Goal: Navigation & Orientation: Find specific page/section

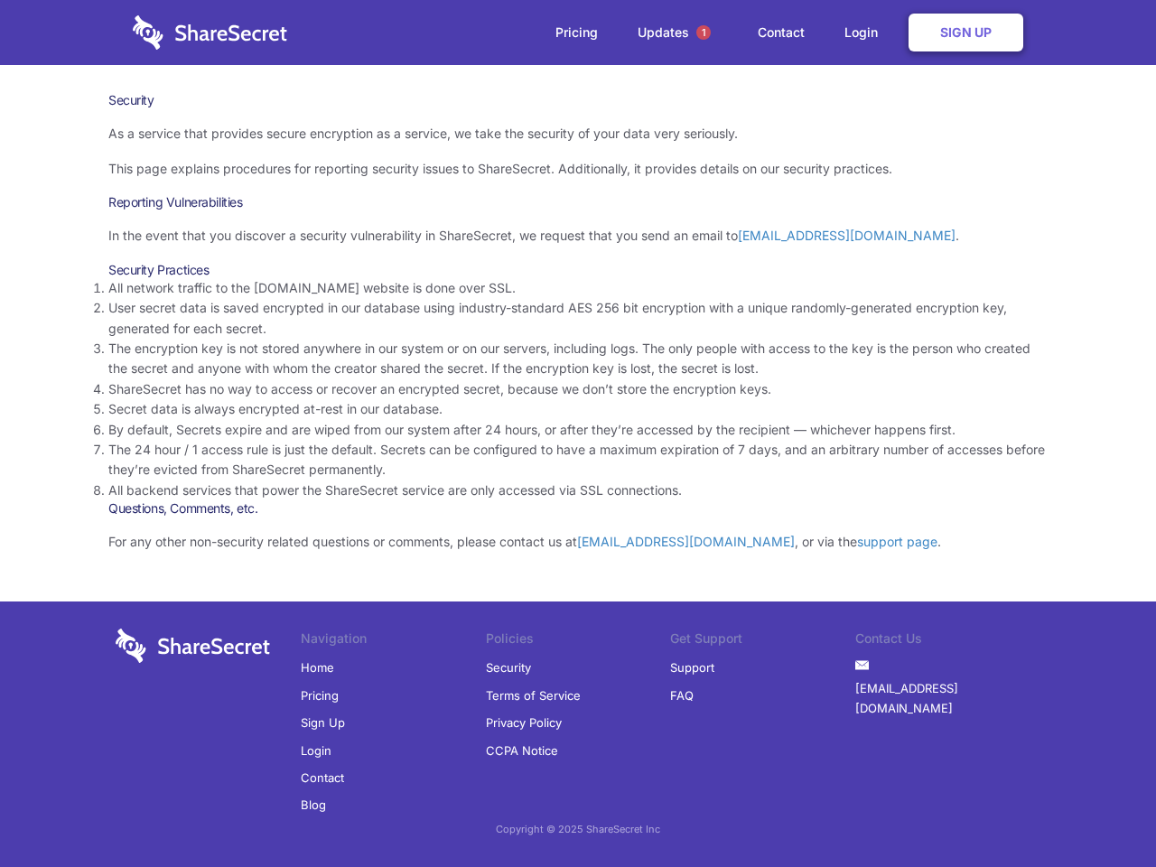
click at [578, 433] on li "By default, Secrets expire and are wiped from our system after 24 hours, or aft…" at bounding box center [577, 430] width 939 height 20
click at [703, 33] on span "1" at bounding box center [703, 32] width 14 height 14
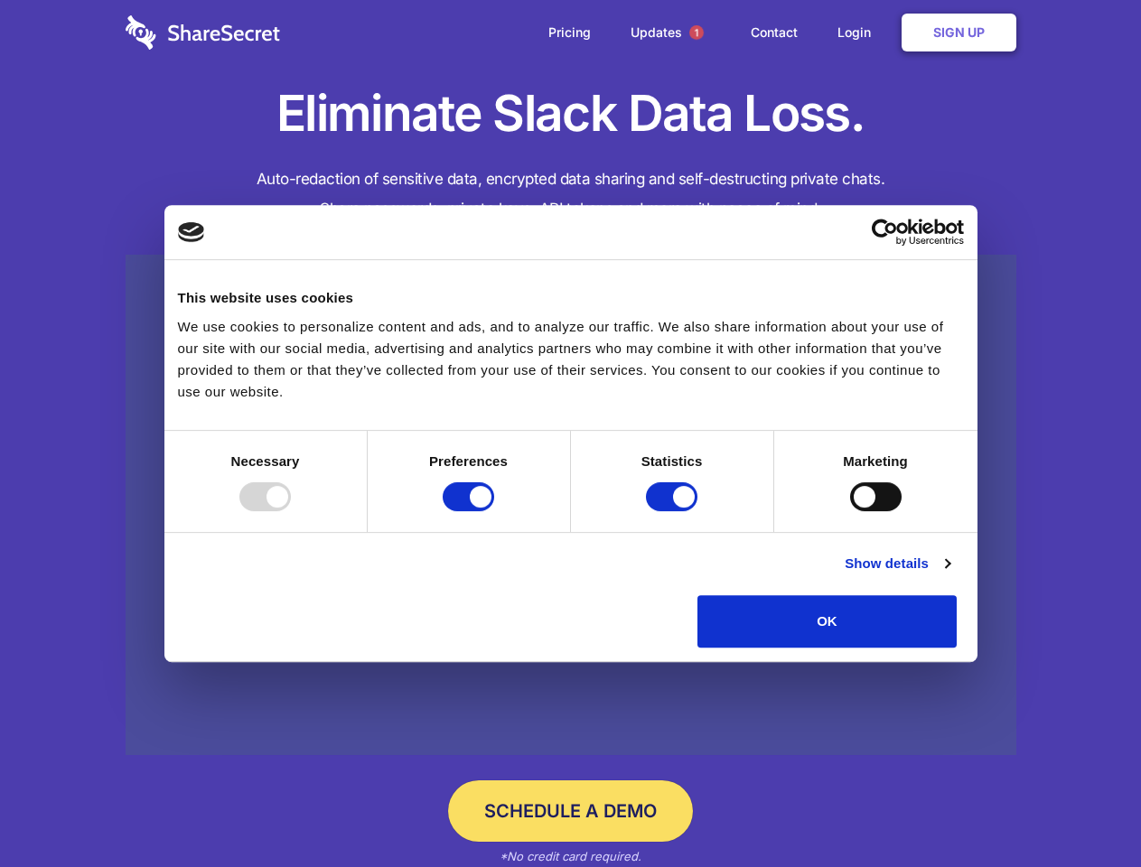
click at [291, 511] on div at bounding box center [264, 496] width 51 height 29
click at [494, 511] on input "Preferences" at bounding box center [468, 496] width 51 height 29
checkbox input "false"
click at [674, 511] on input "Statistics" at bounding box center [671, 496] width 51 height 29
checkbox input "false"
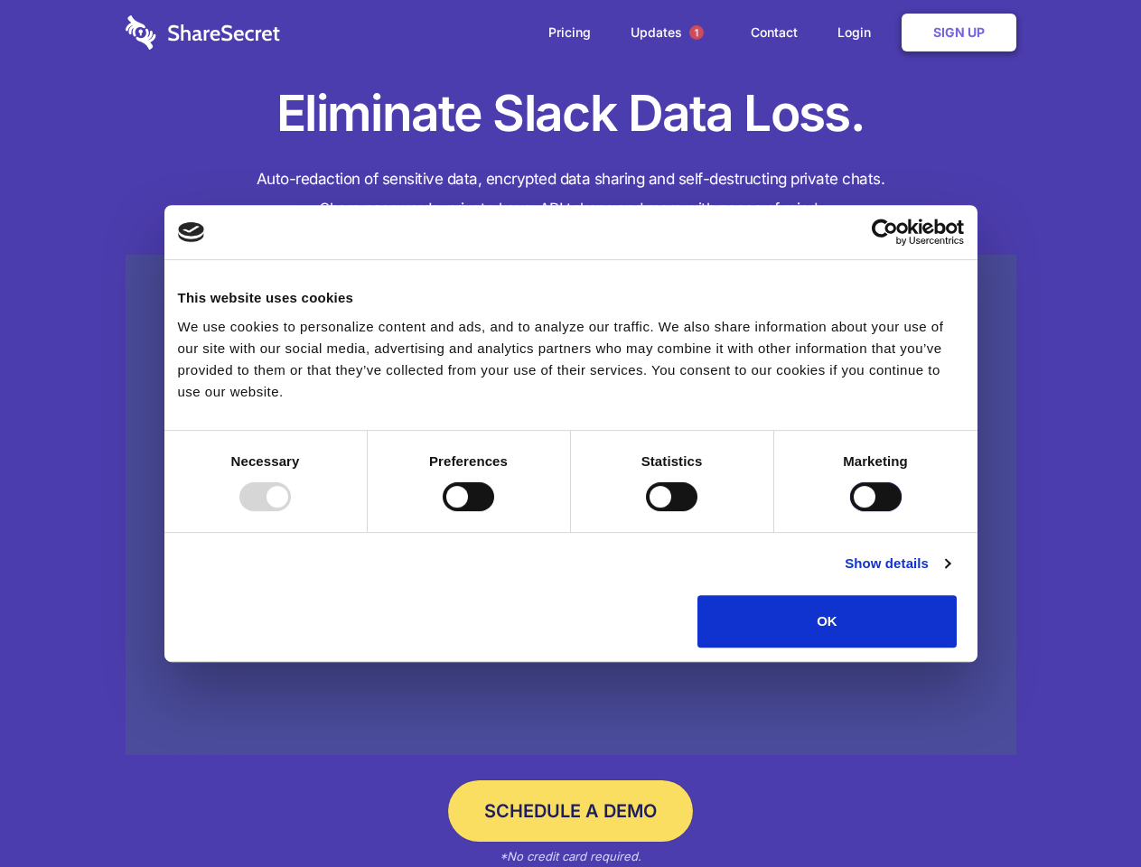
click at [850, 511] on input "Marketing" at bounding box center [875, 496] width 51 height 29
checkbox input "true"
click at [949, 574] on link "Show details" at bounding box center [896, 564] width 105 height 22
click at [0, 0] on li "Necessary 7 Necessary cookies help make a website usable by enabling basic func…" at bounding box center [0, 0] width 0 height 0
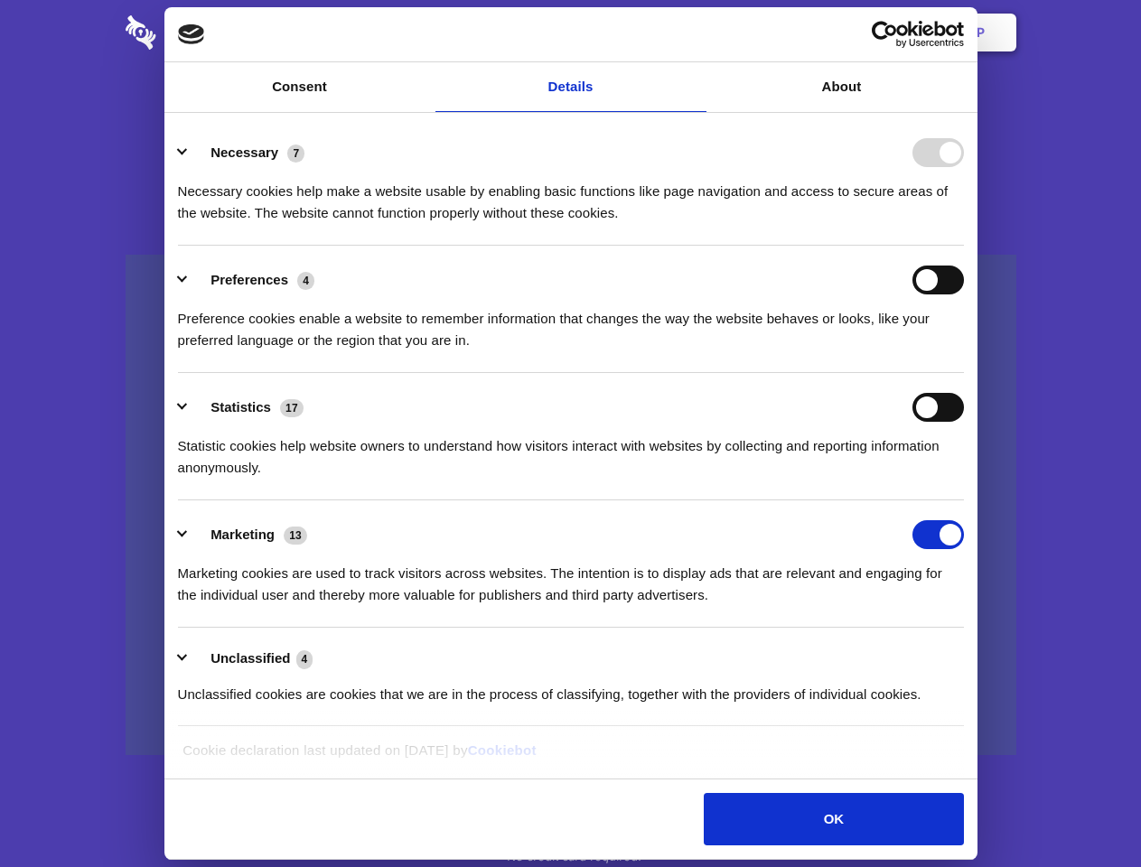
click at [695, 33] on span "1" at bounding box center [696, 32] width 14 height 14
